Goal: Transaction & Acquisition: Purchase product/service

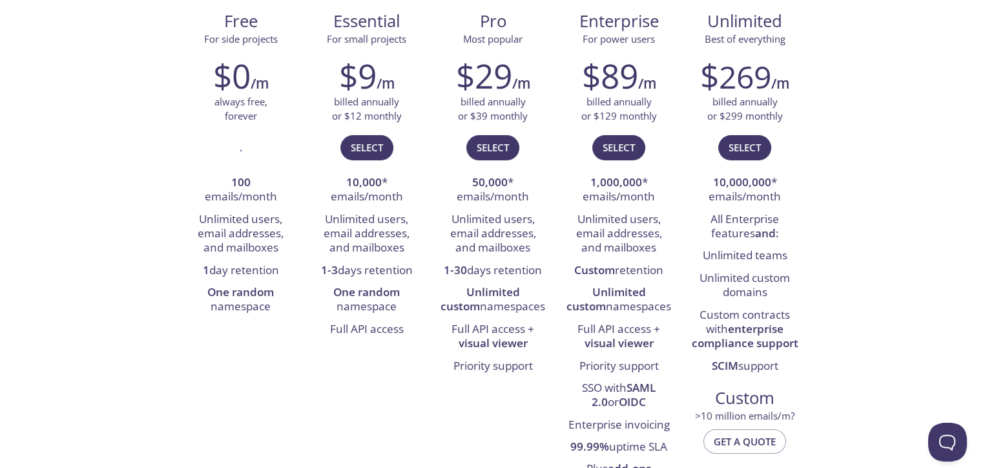
scroll to position [206, 0]
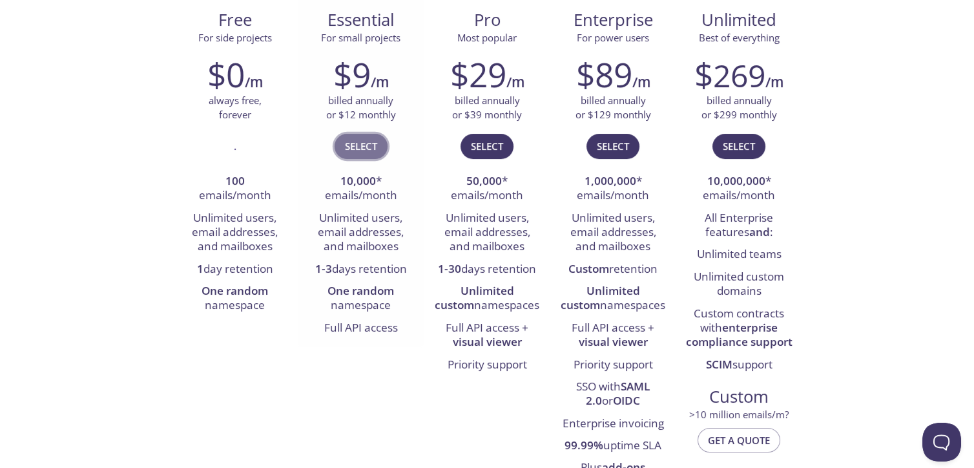
click at [359, 150] on span "Select" at bounding box center [361, 146] width 32 height 17
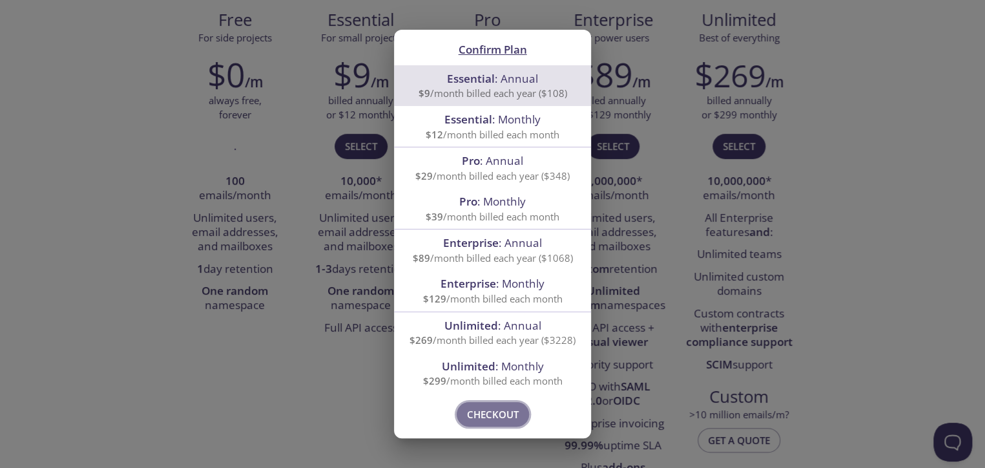
click at [486, 404] on button "Checkout" at bounding box center [493, 414] width 72 height 25
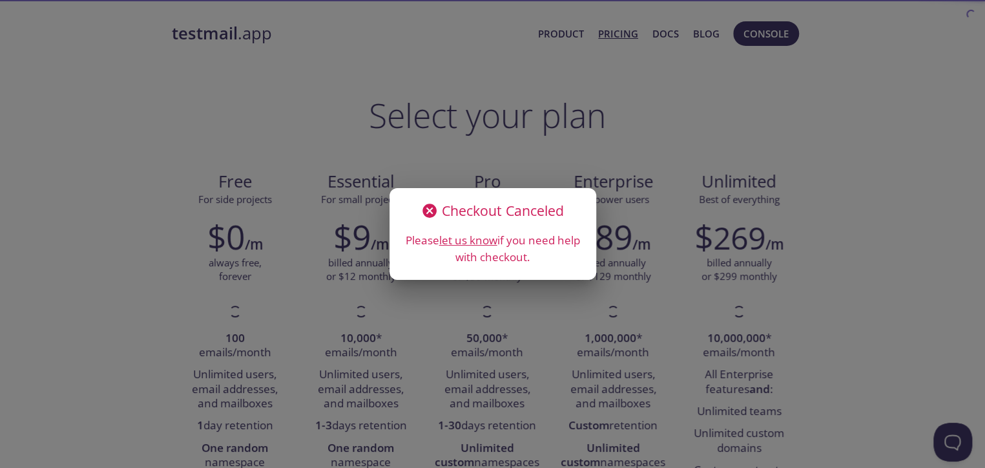
click at [610, 134] on div "Checkout Canceled Please let us know if you need help with checkout." at bounding box center [492, 234] width 985 height 468
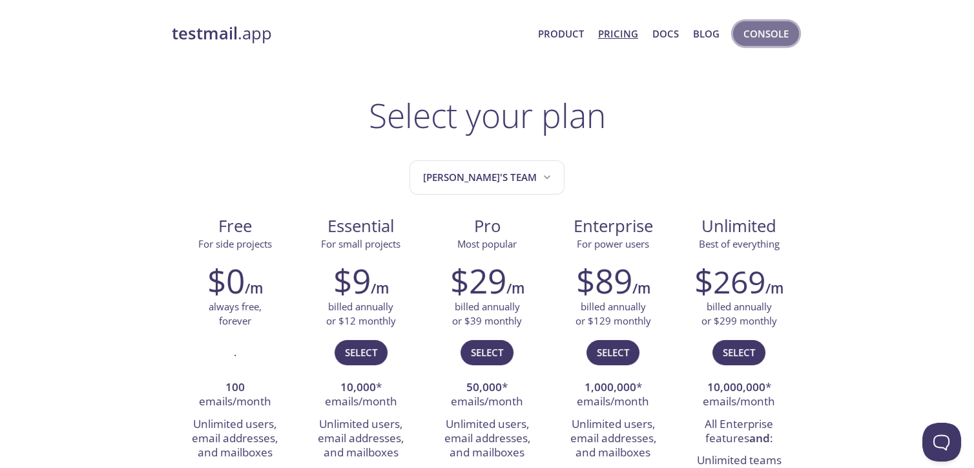
click at [783, 33] on span "Console" at bounding box center [765, 33] width 45 height 17
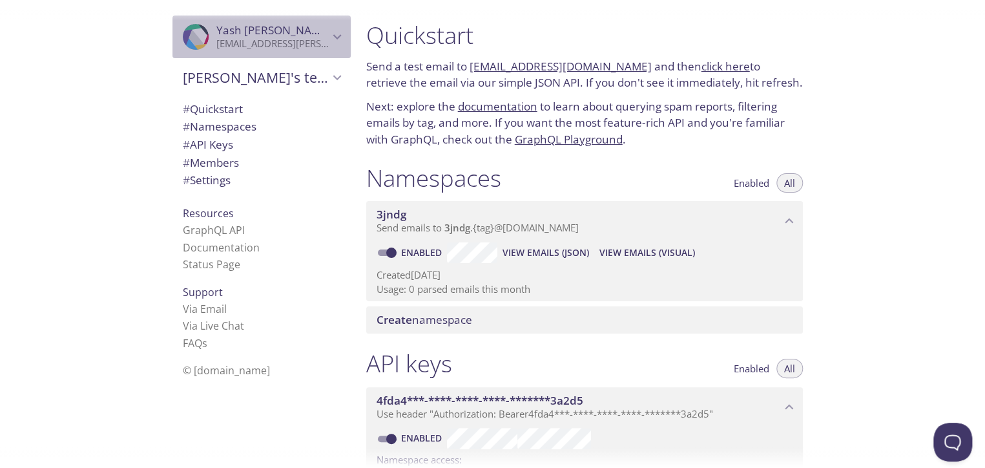
click at [329, 32] on icon "Yash Karathiya" at bounding box center [337, 36] width 17 height 17
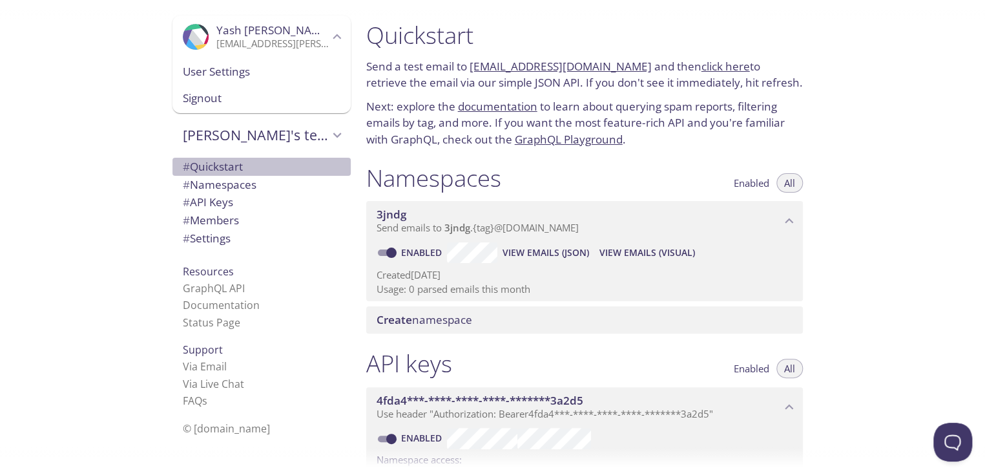
click at [238, 165] on span "# Quickstart" at bounding box center [262, 166] width 158 height 17
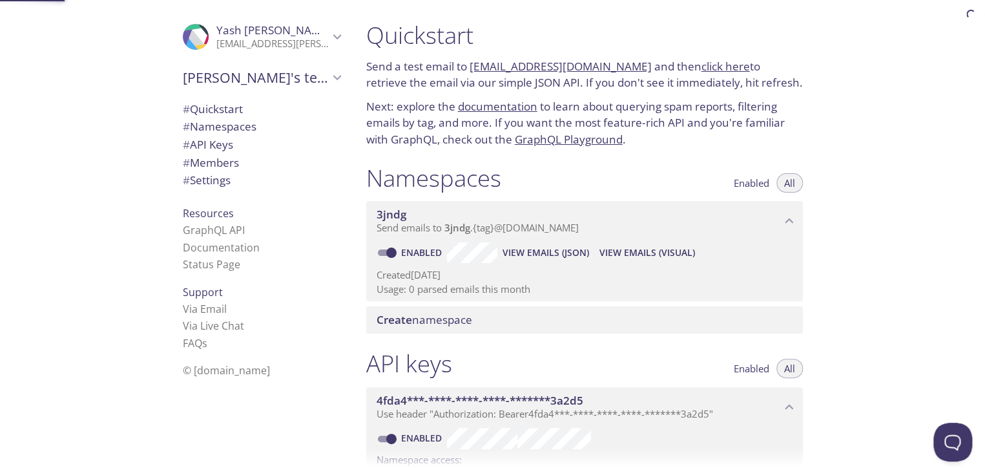
scroll to position [20, 0]
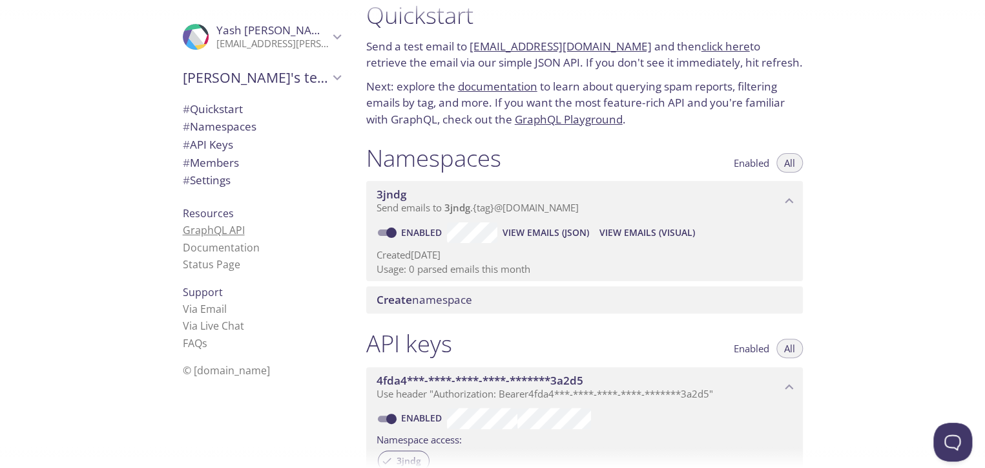
click at [213, 234] on link "GraphQL API" at bounding box center [214, 230] width 62 height 14
click at [329, 37] on icon "Yash Karathiya" at bounding box center [337, 36] width 17 height 17
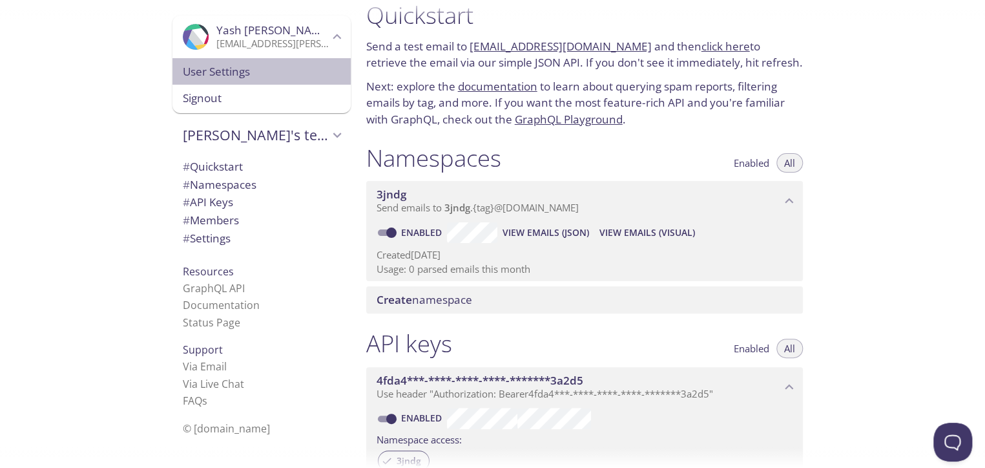
click at [227, 68] on span "User Settings" at bounding box center [262, 71] width 158 height 17
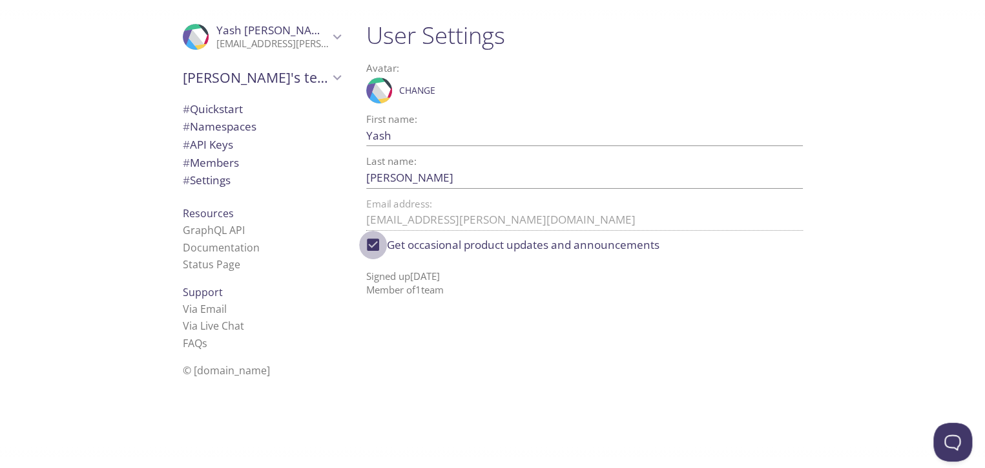
click at [362, 245] on input "Get occasional product updates and announcements" at bounding box center [373, 245] width 28 height 28
checkbox input "false"
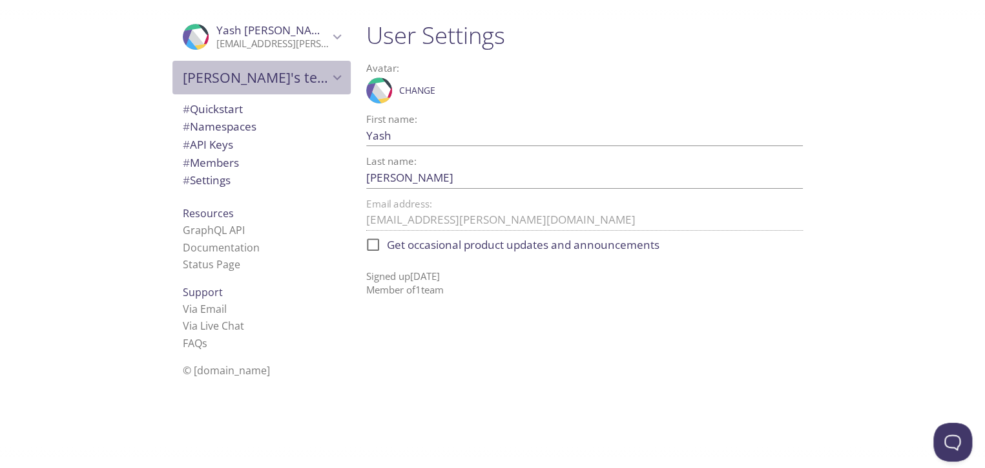
click at [275, 71] on span "Yash's team" at bounding box center [256, 77] width 146 height 18
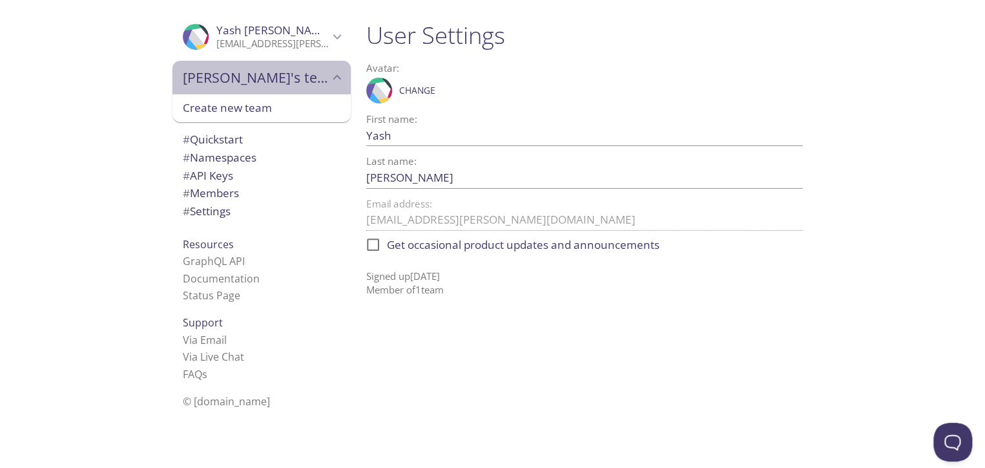
click at [263, 84] on span "Yash's team" at bounding box center [256, 77] width 146 height 18
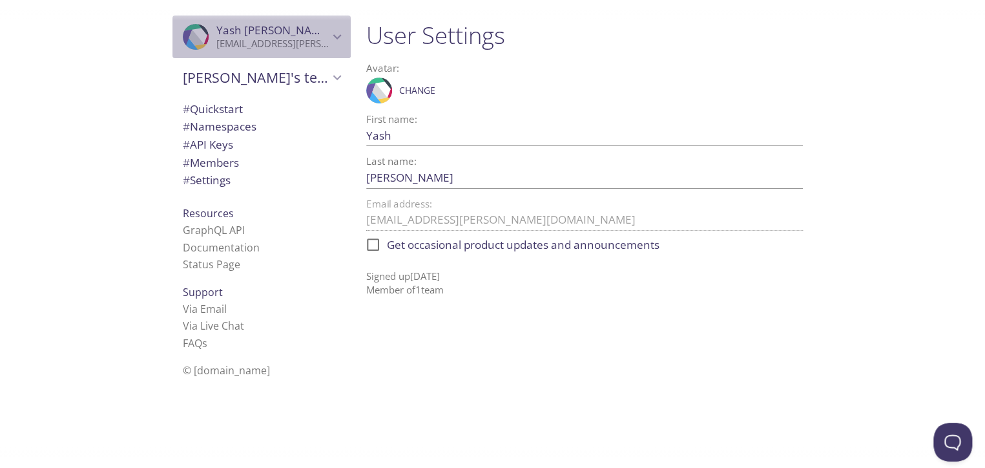
click at [287, 54] on div ".cls-1 { fill: #6d5ca8; } .cls-2 { fill: #3fc191; } .cls-3 { fill: #3b4752; } .…" at bounding box center [261, 36] width 178 height 43
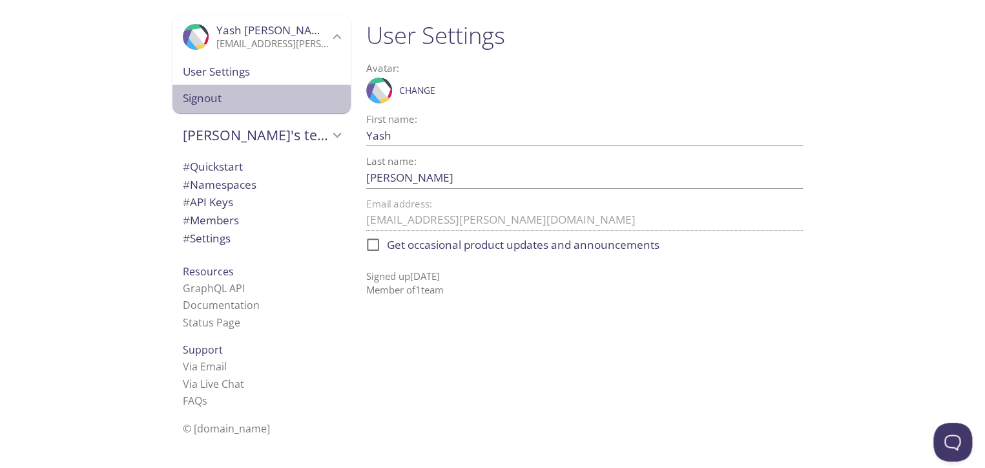
click at [280, 98] on span "Signout" at bounding box center [262, 98] width 158 height 17
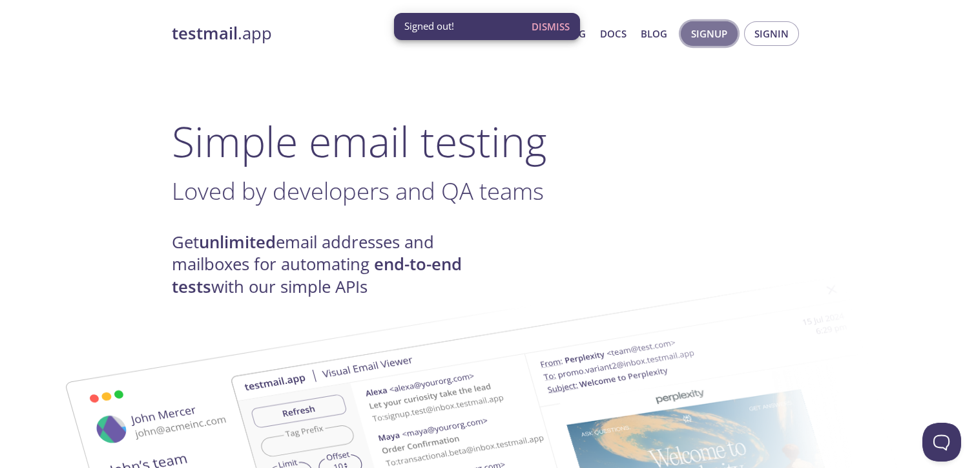
click at [717, 35] on span "Signup" at bounding box center [709, 33] width 36 height 17
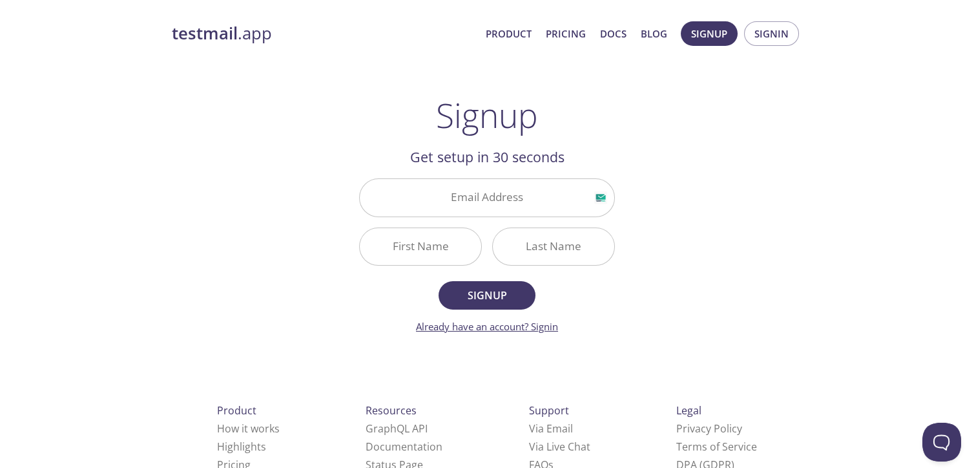
click at [556, 329] on link "Already have an account? Signin" at bounding box center [487, 326] width 142 height 13
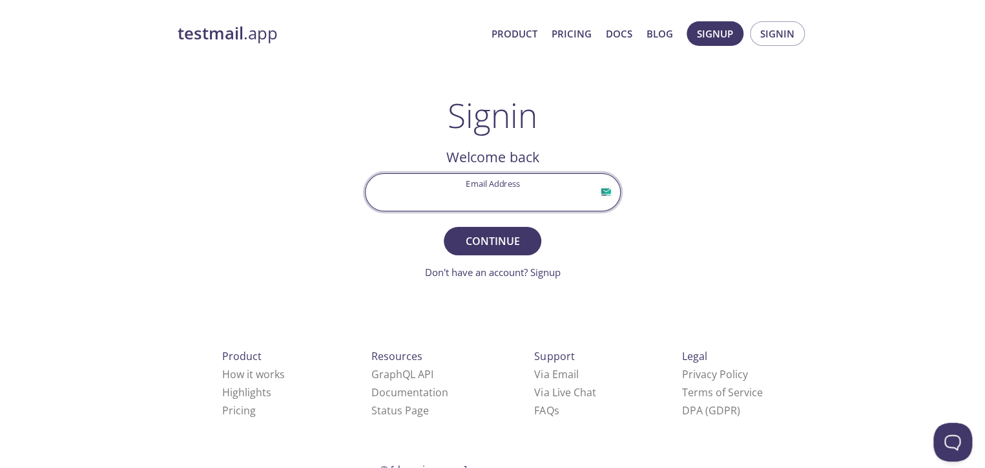
click at [497, 194] on input "Email Address" at bounding box center [493, 192] width 254 height 37
click at [510, 196] on input "yash.karthiya.1066@gmail.com" at bounding box center [493, 192] width 254 height 37
type input "yash.karathiya.premier@gmail.com"
click at [444, 227] on button "Continue" at bounding box center [492, 241] width 97 height 28
click at [533, 192] on input "Signin Security Code" at bounding box center [493, 192] width 254 height 37
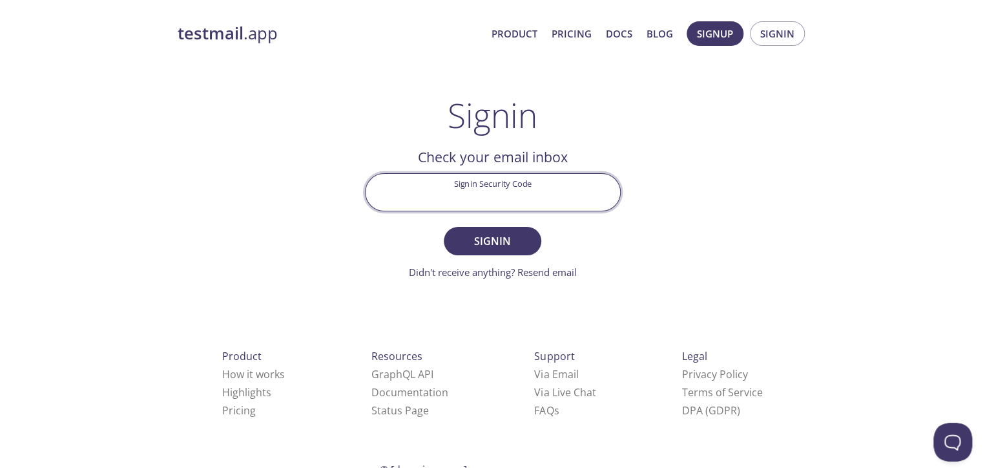
paste input "LVHN5JV"
type input "LVHN5JV"
click at [444, 227] on button "Signin" at bounding box center [492, 241] width 97 height 28
